Goal: Navigation & Orientation: Find specific page/section

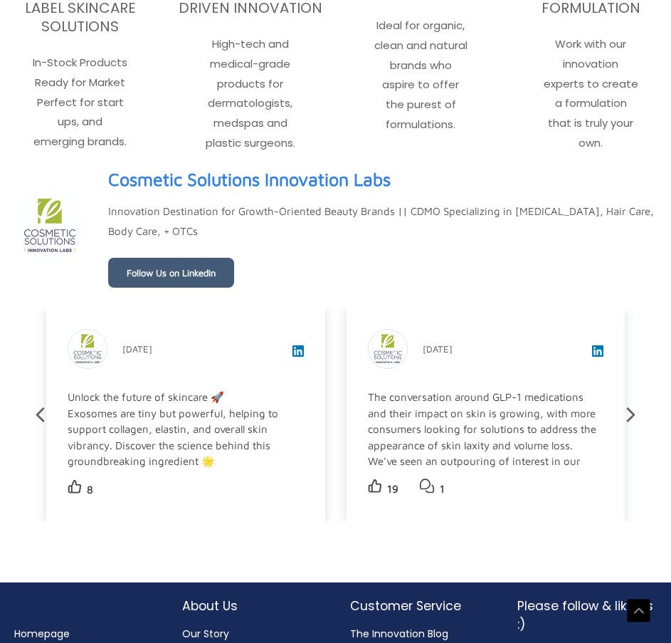
scroll to position [2497, 0]
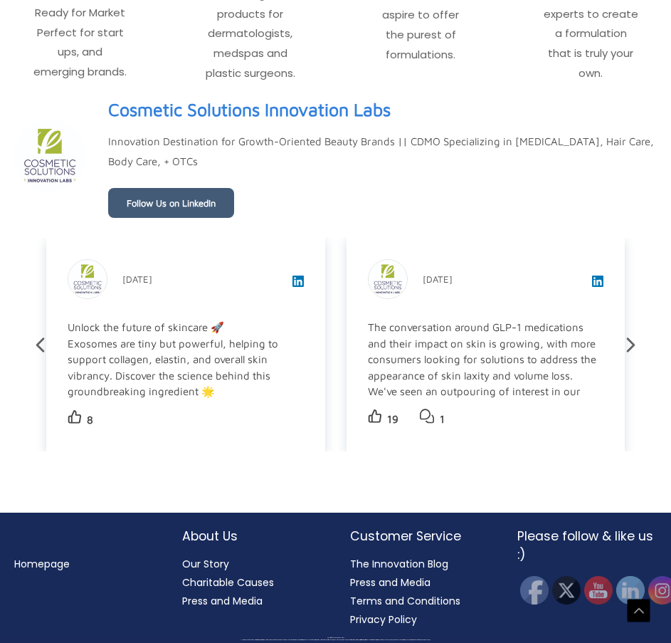
click at [209, 562] on link "Our Story" at bounding box center [205, 564] width 47 height 14
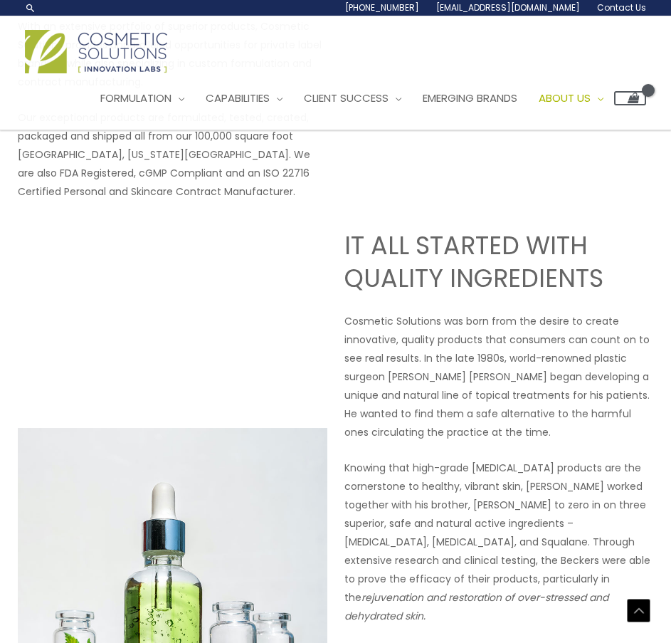
scroll to position [483, 0]
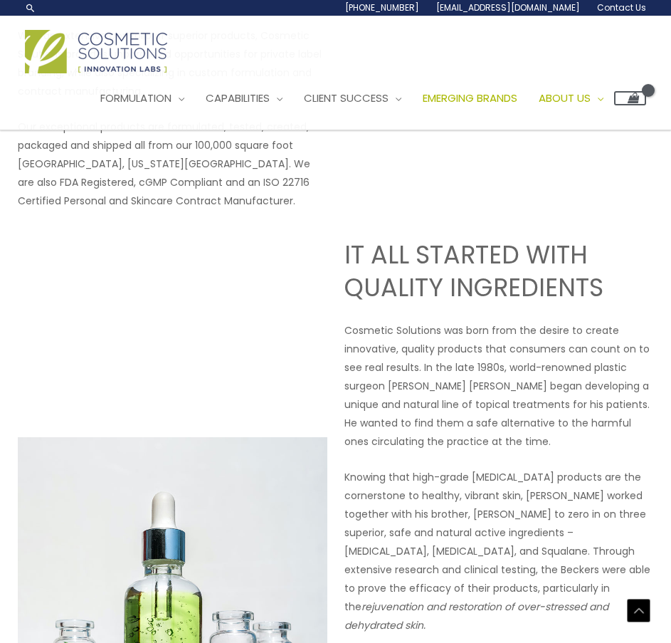
click at [488, 94] on span "Emerging Brands" at bounding box center [470, 97] width 95 height 15
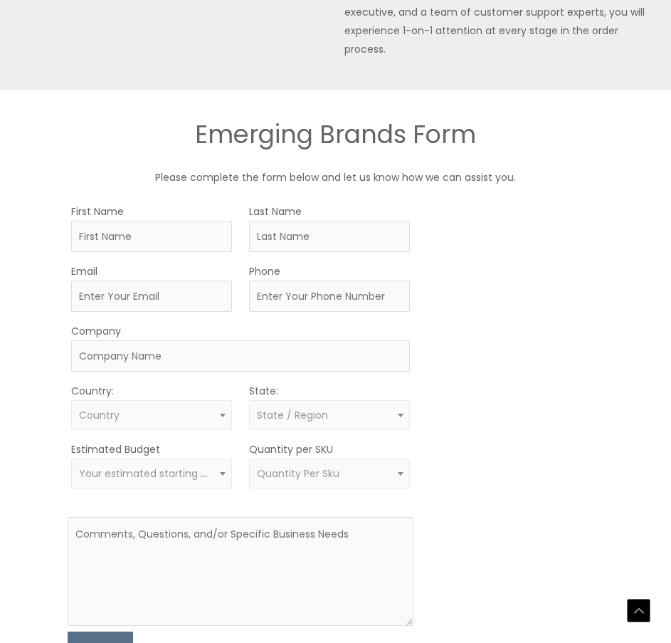
scroll to position [1059, 0]
